Goal: Check status

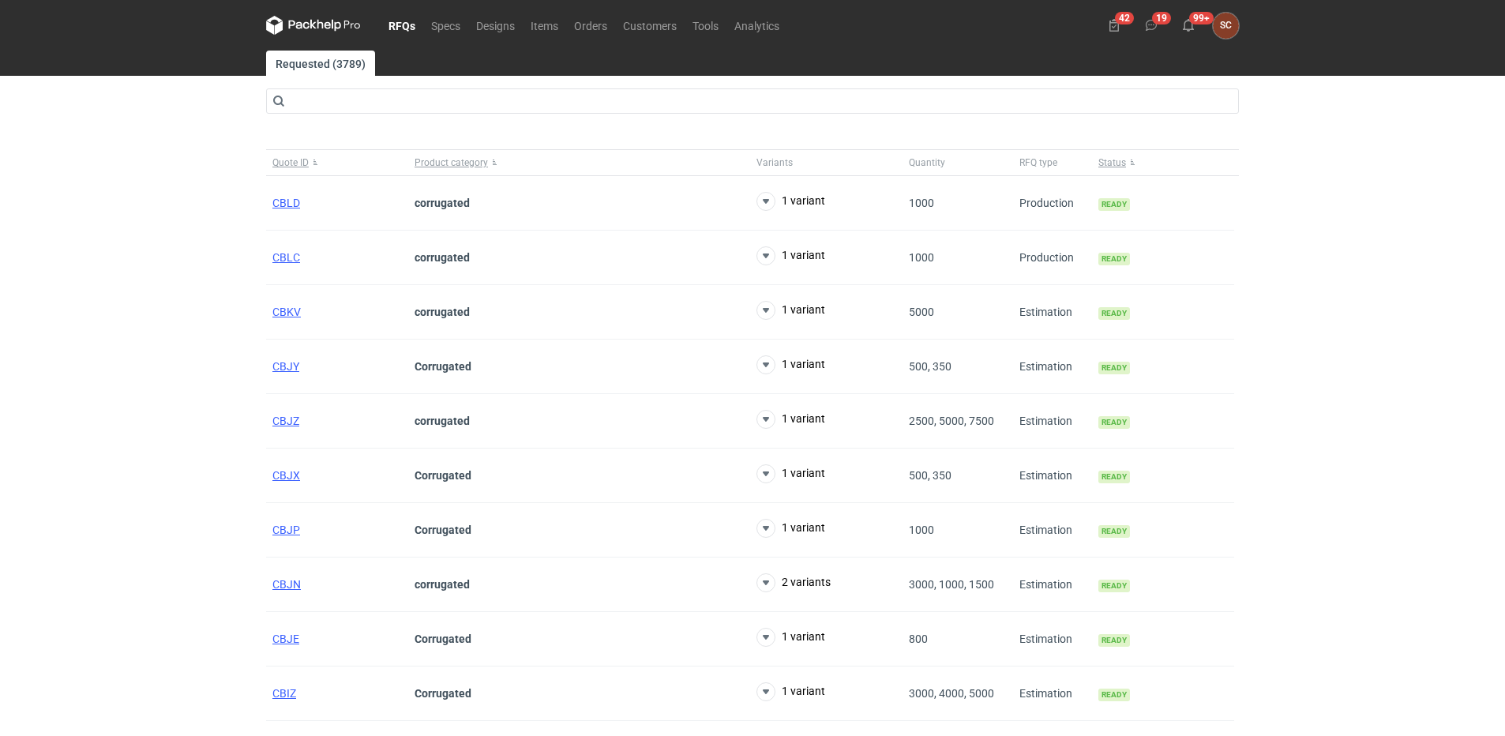
click at [397, 26] on link "RFQs" at bounding box center [402, 25] width 43 height 19
click at [588, 18] on link "Orders" at bounding box center [590, 25] width 49 height 19
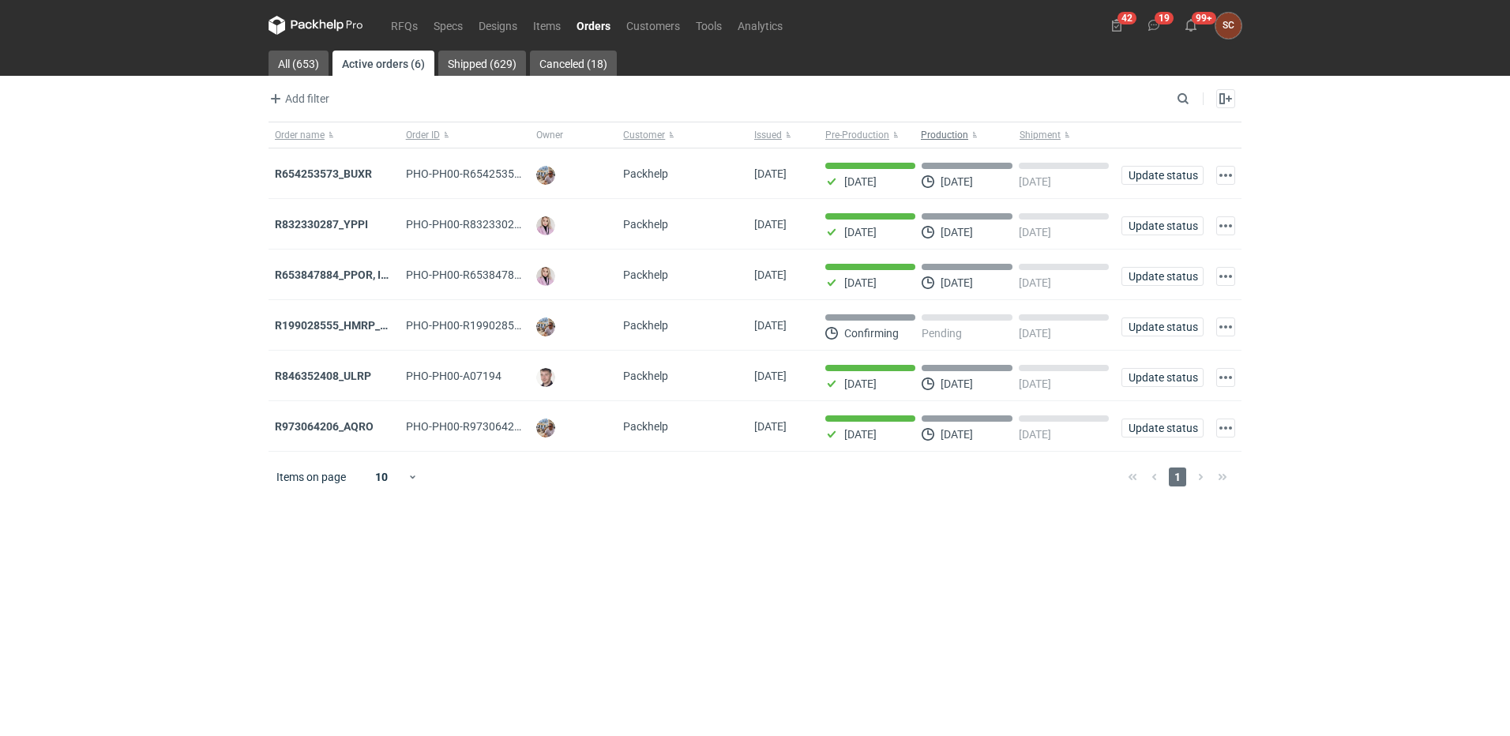
drag, startPoint x: 976, startPoint y: 134, endPoint x: 979, endPoint y: 148, distance: 13.8
click at [976, 134] on button "Production" at bounding box center [967, 134] width 99 height 25
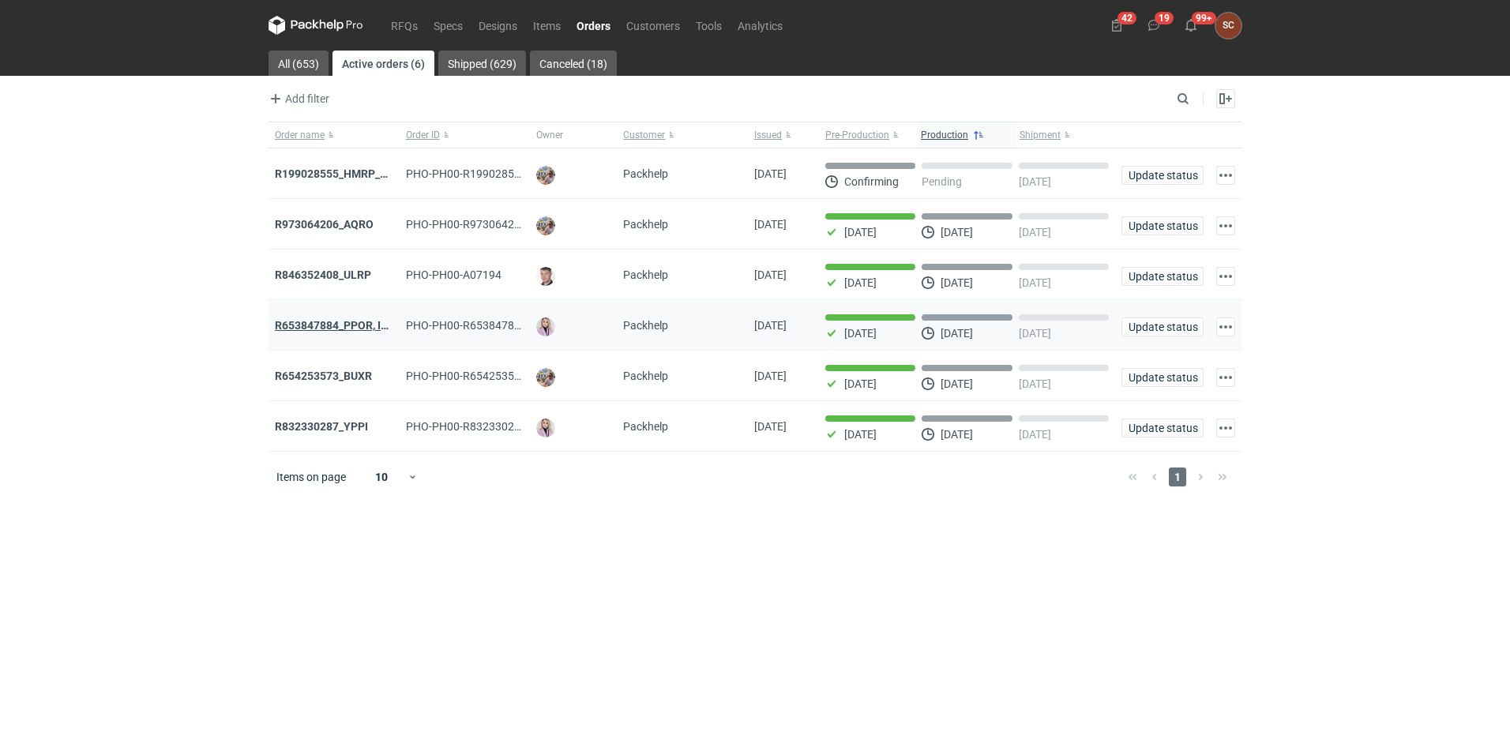
click at [355, 329] on strong "R653847884_PPOR, IDRT, RRRT" at bounding box center [354, 325] width 159 height 13
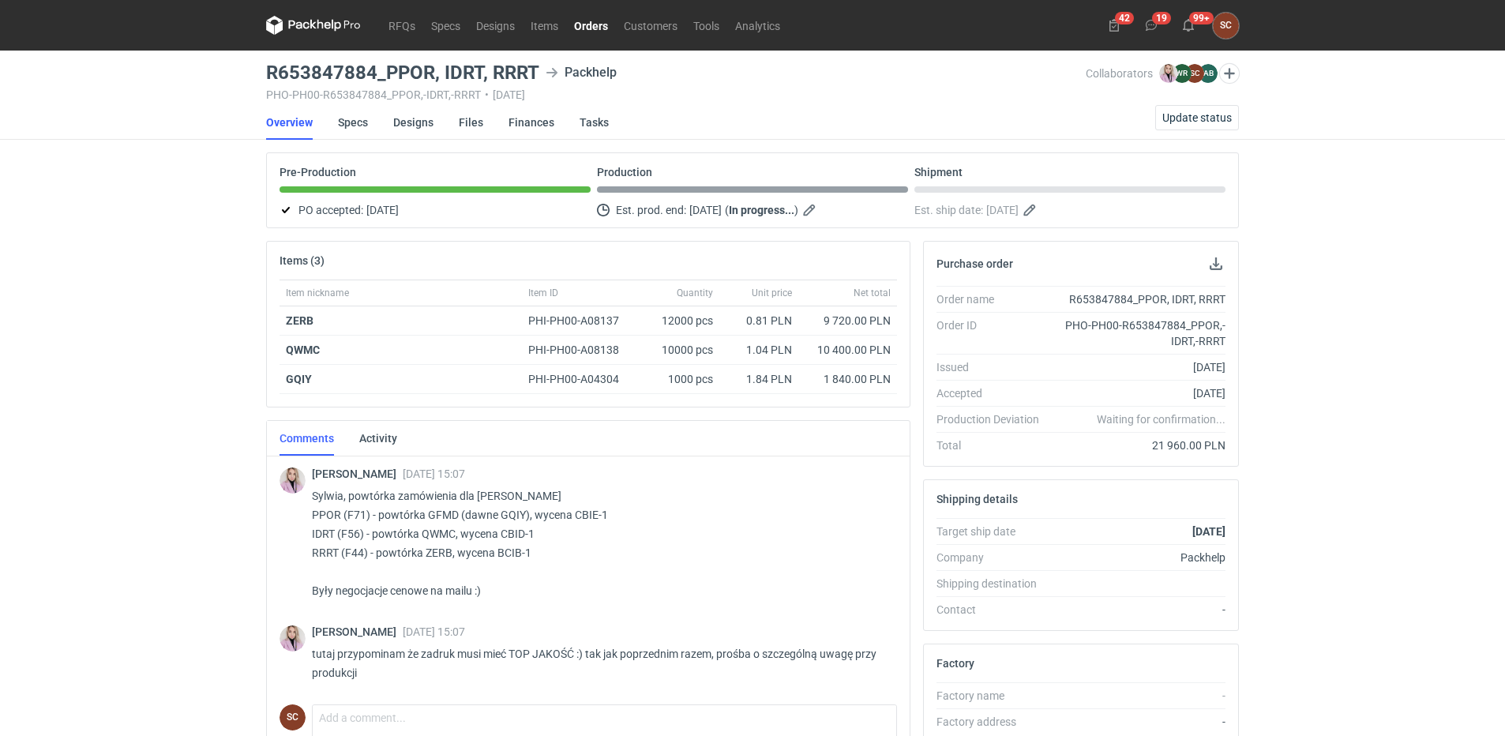
click at [594, 22] on link "Orders" at bounding box center [591, 25] width 50 height 19
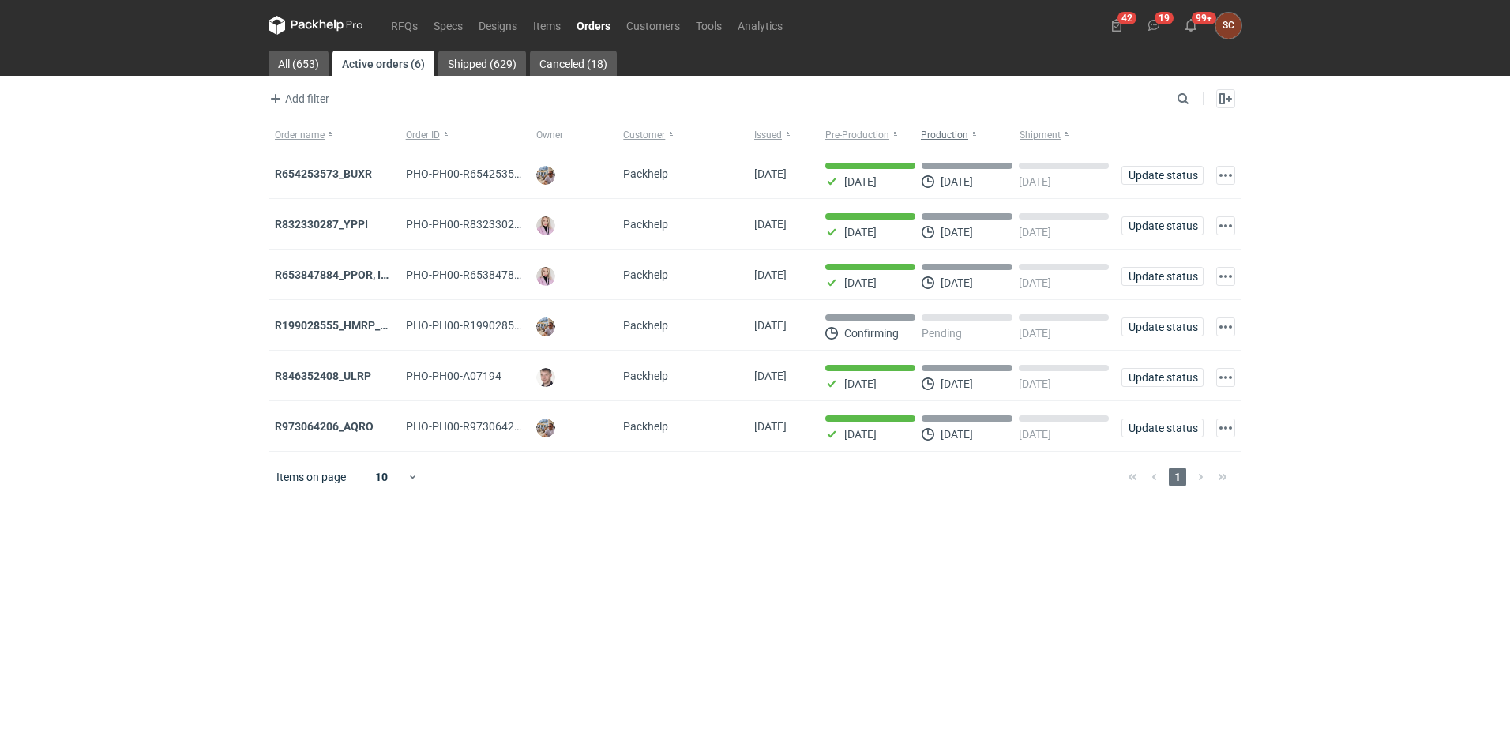
click at [972, 133] on button "Production" at bounding box center [967, 134] width 99 height 25
